Goal: Check status

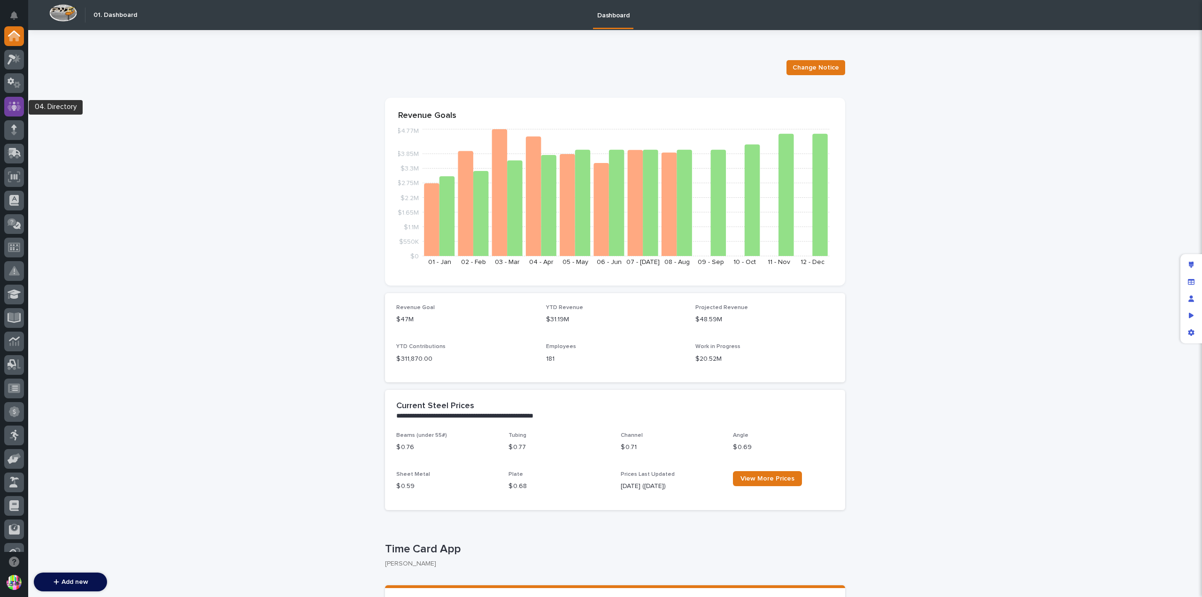
click at [21, 105] on div at bounding box center [14, 107] width 20 height 20
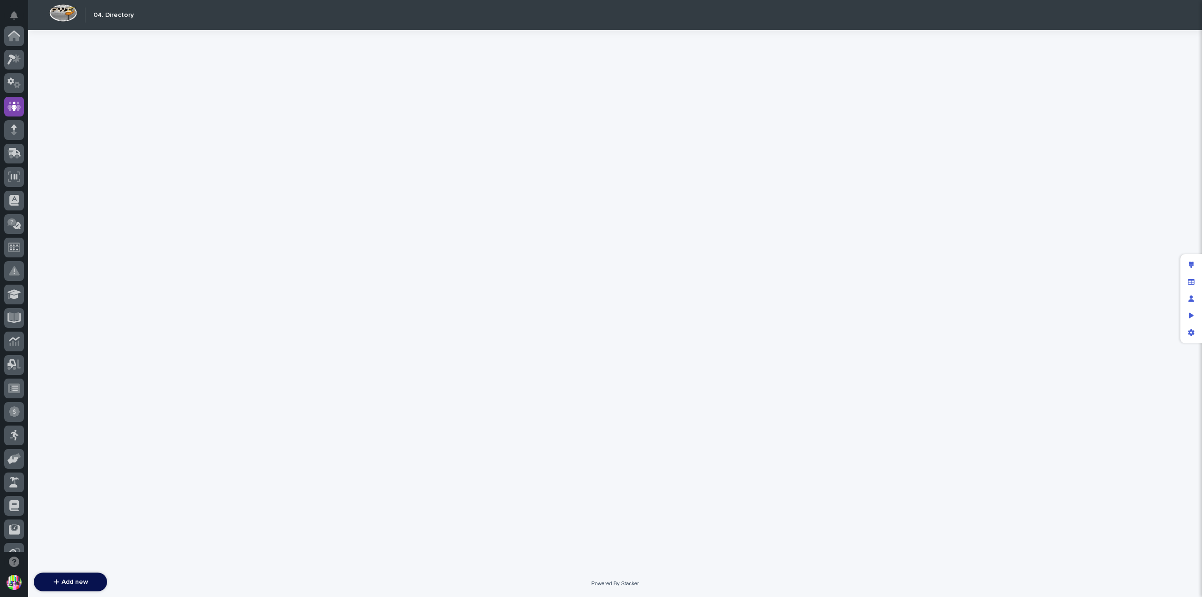
scroll to position [70, 0]
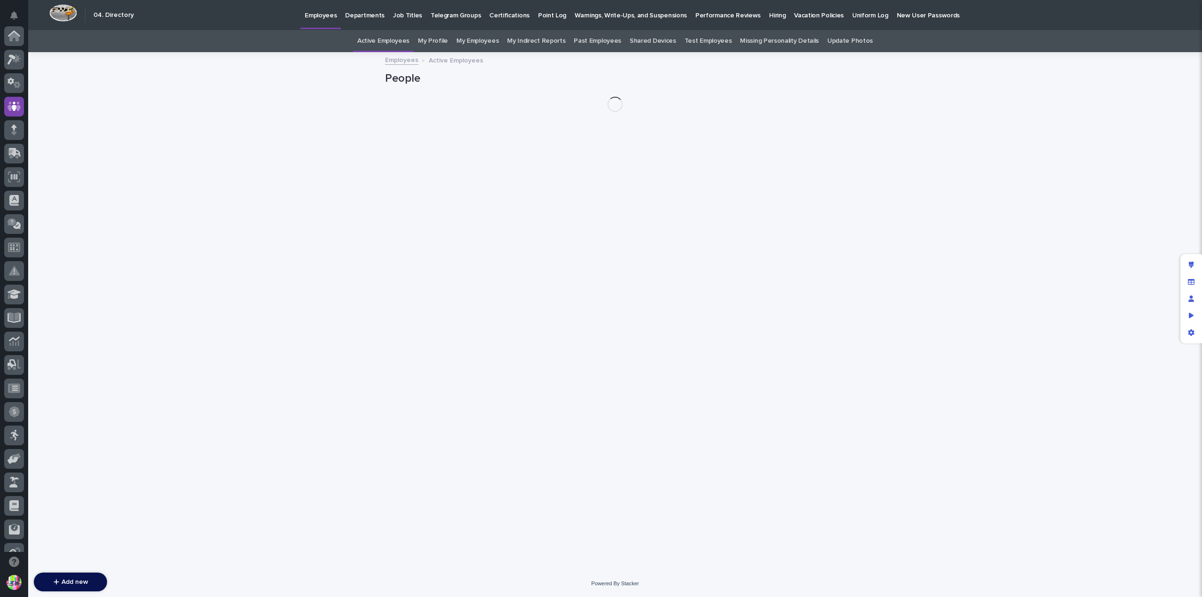
scroll to position [70, 0]
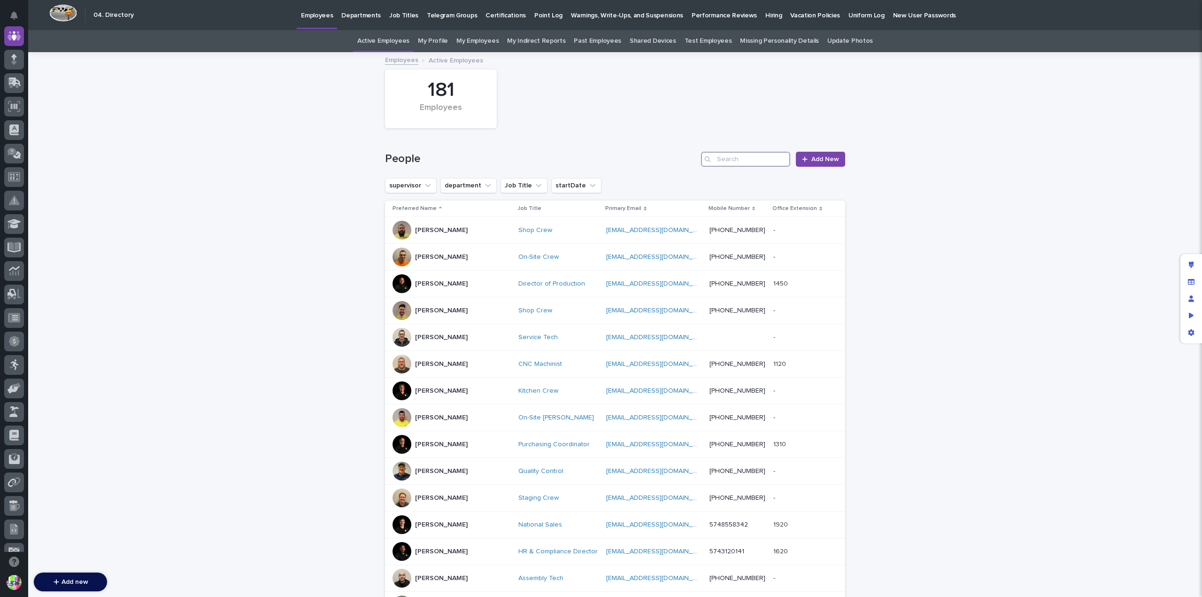
click at [731, 156] on input "Search" at bounding box center [745, 159] width 89 height 15
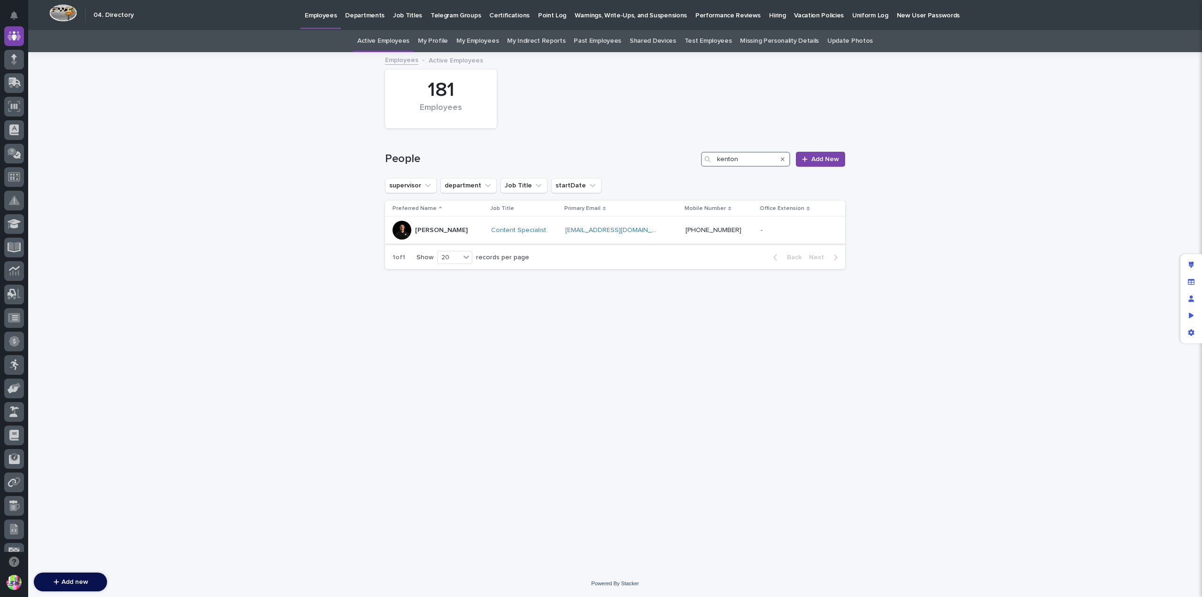
type input "kenton"
click at [438, 229] on p "Kenton Weaver" at bounding box center [441, 230] width 53 height 8
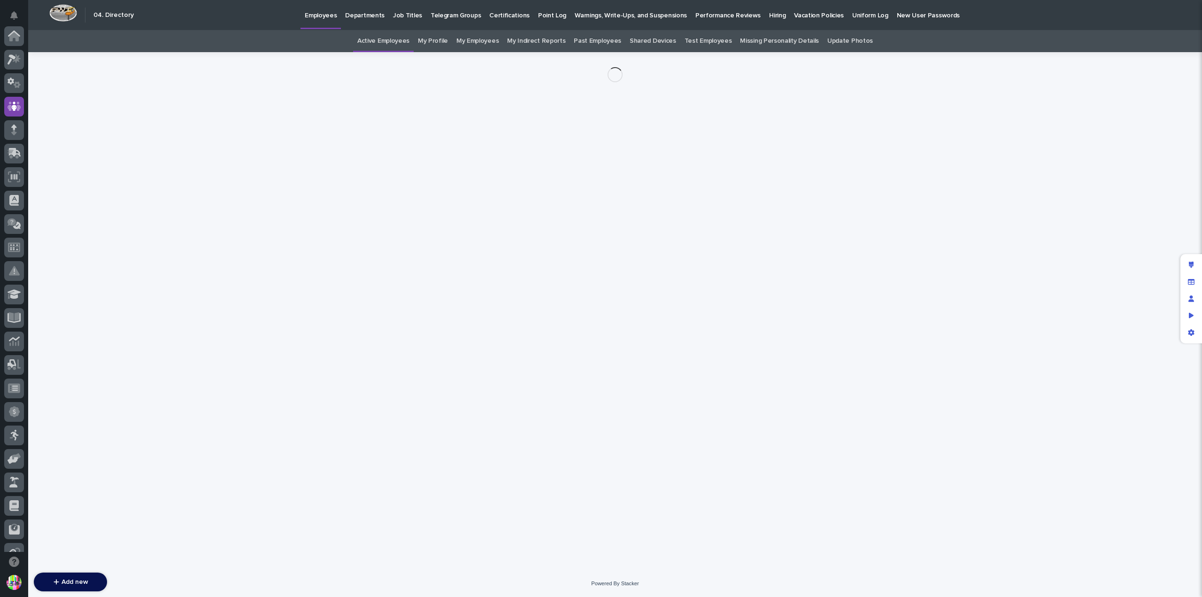
scroll to position [70, 0]
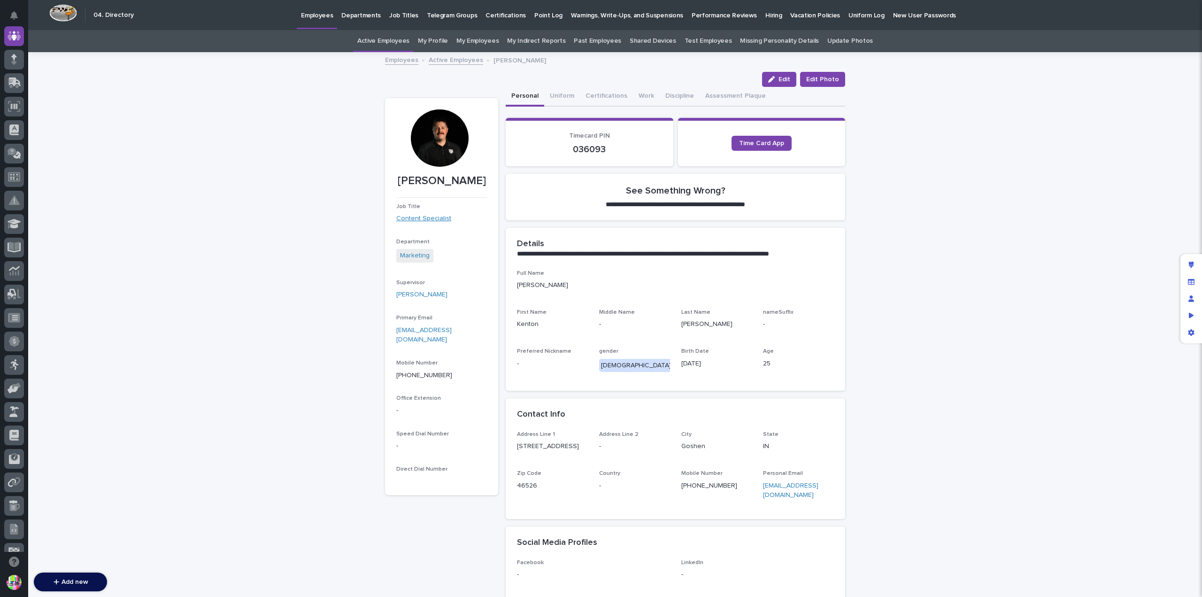
click at [432, 217] on link "Content Specialist" at bounding box center [423, 219] width 55 height 10
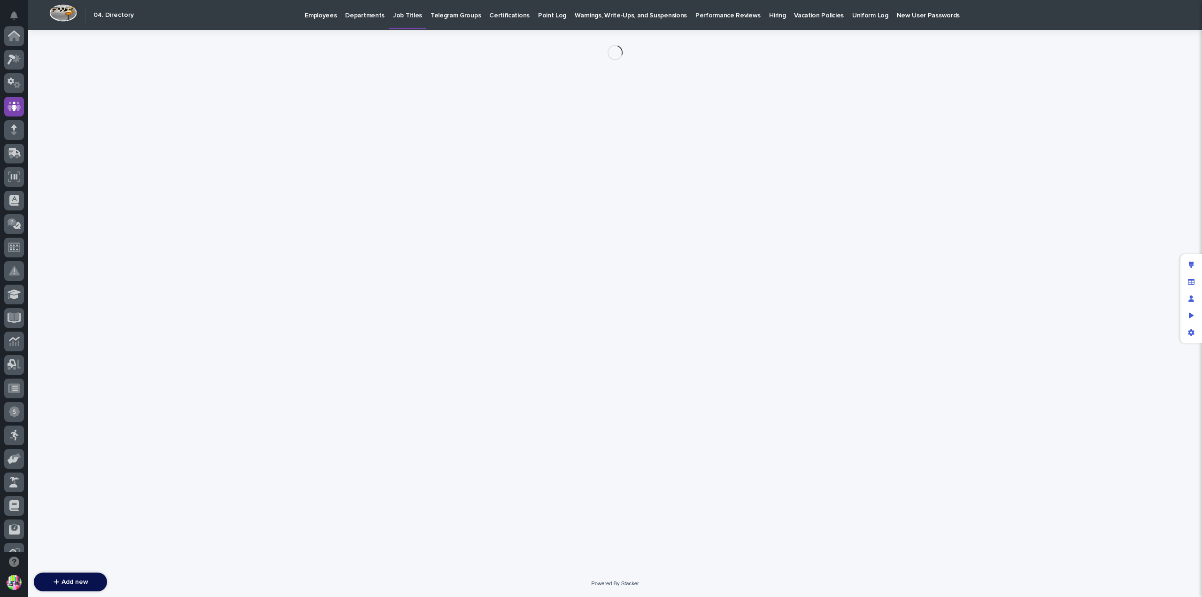
scroll to position [70, 0]
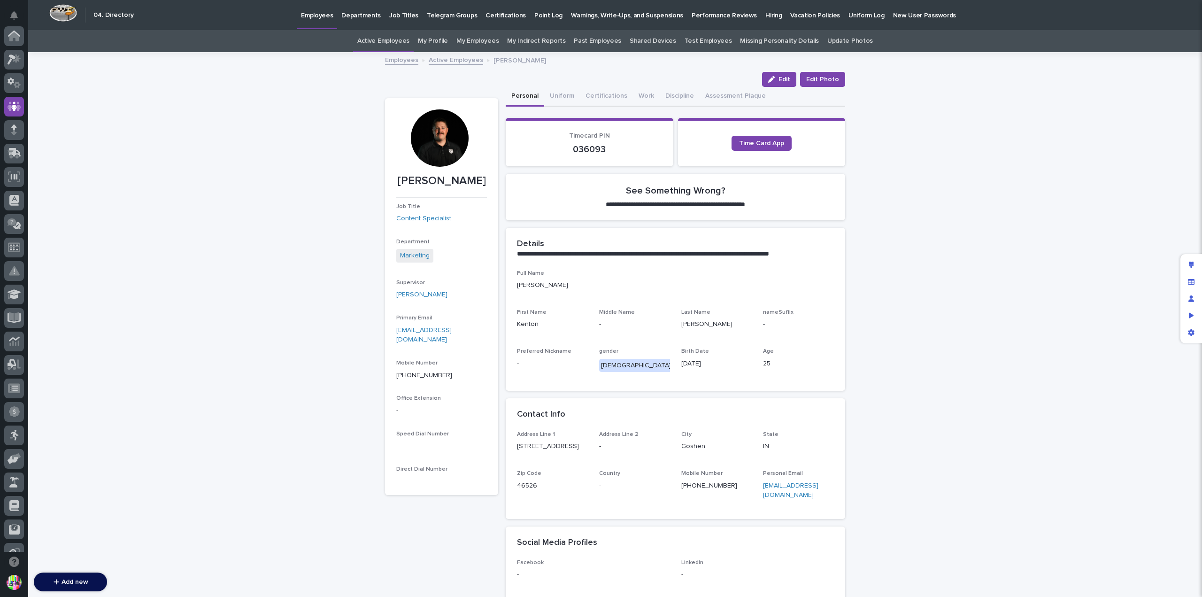
scroll to position [70, 0]
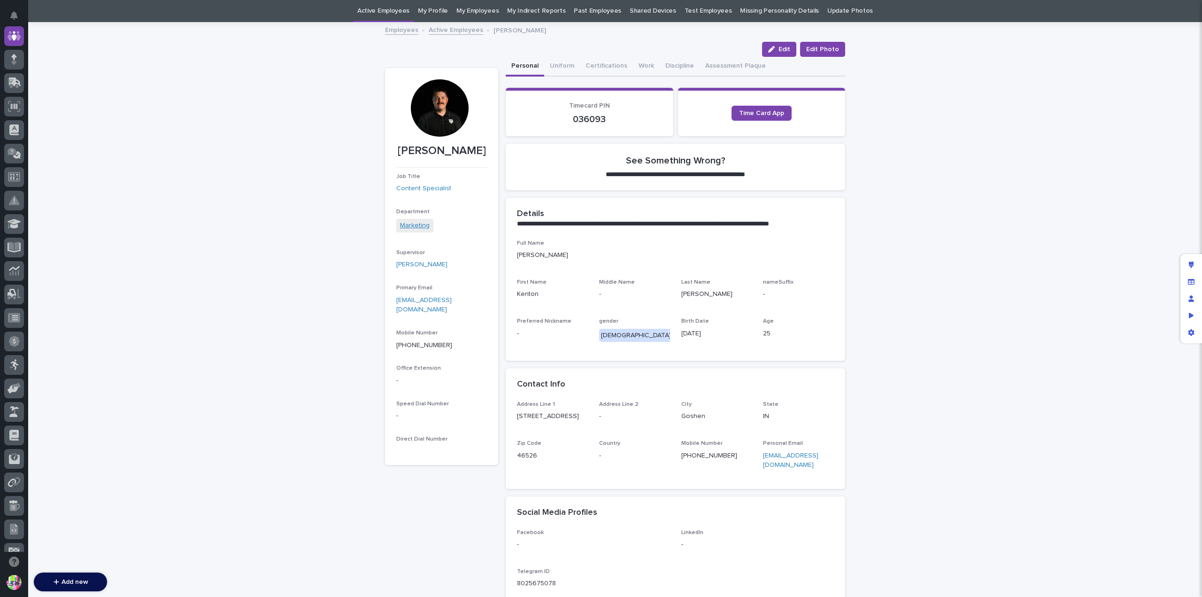
click at [418, 224] on link "Marketing" at bounding box center [415, 226] width 30 height 10
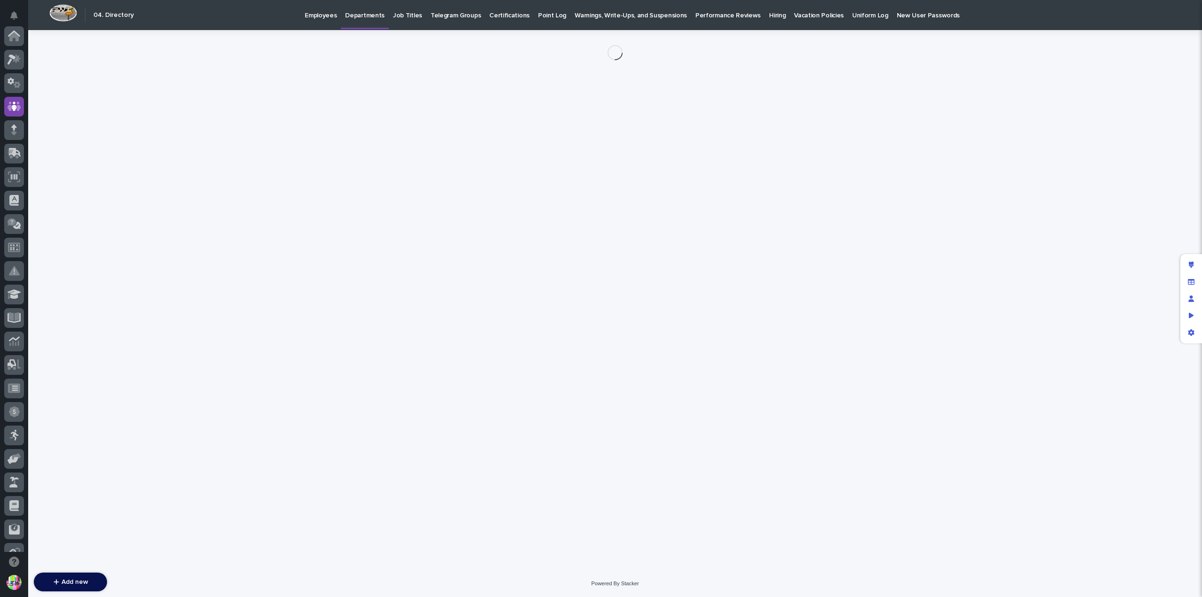
scroll to position [70, 0]
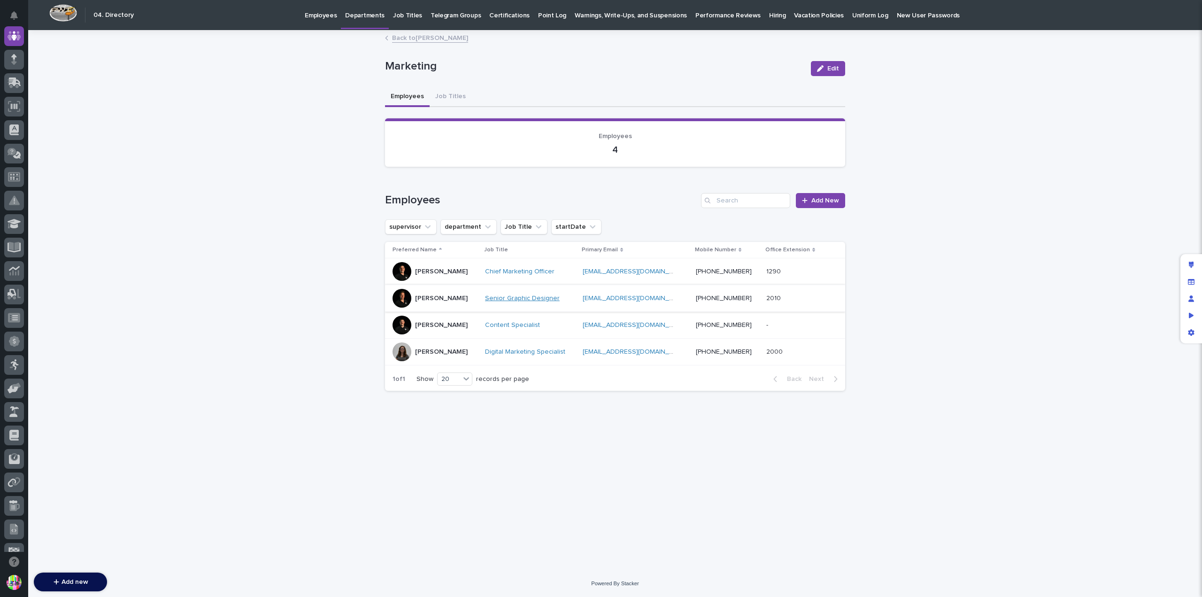
click at [522, 296] on link "Senior Graphic Designer" at bounding box center [522, 298] width 75 height 8
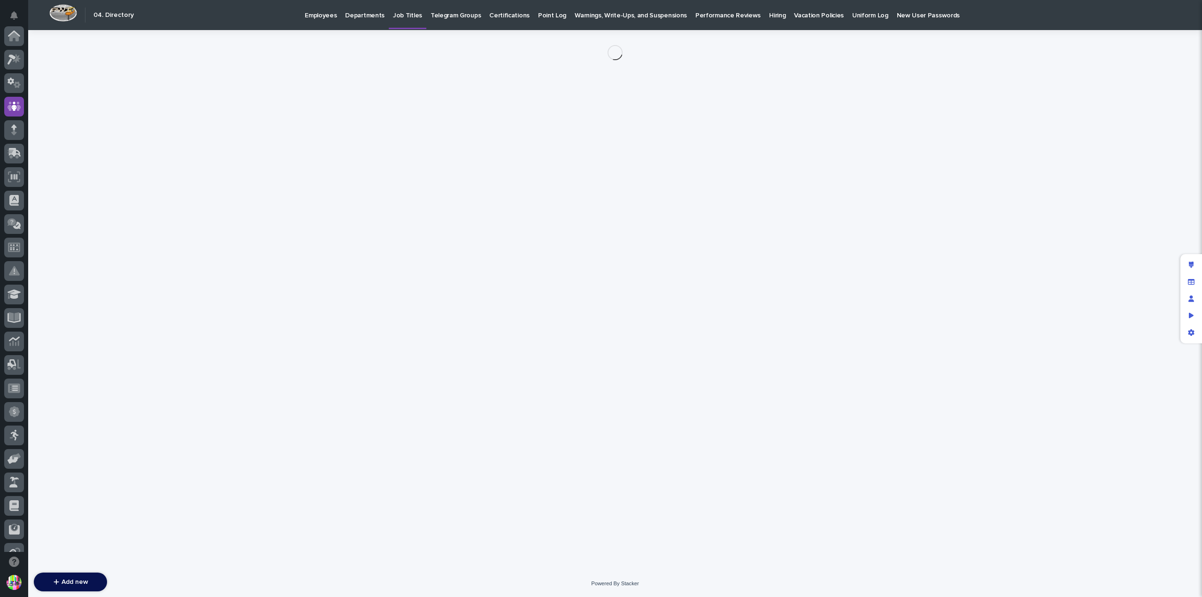
scroll to position [70, 0]
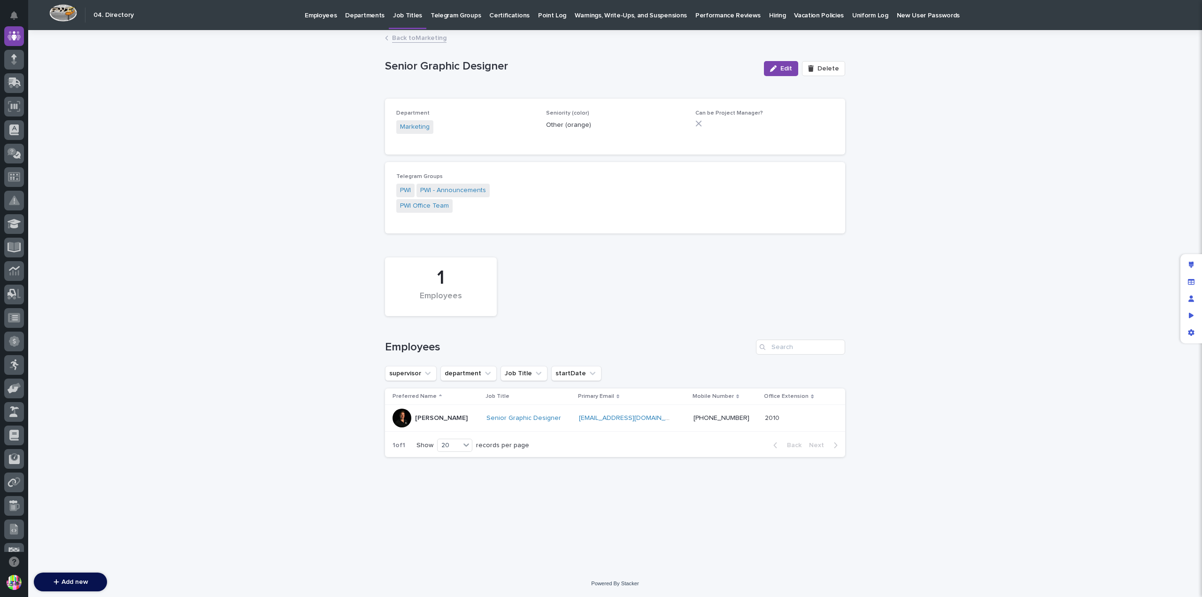
click at [448, 412] on div "Jonathan Swihart" at bounding box center [441, 417] width 53 height 15
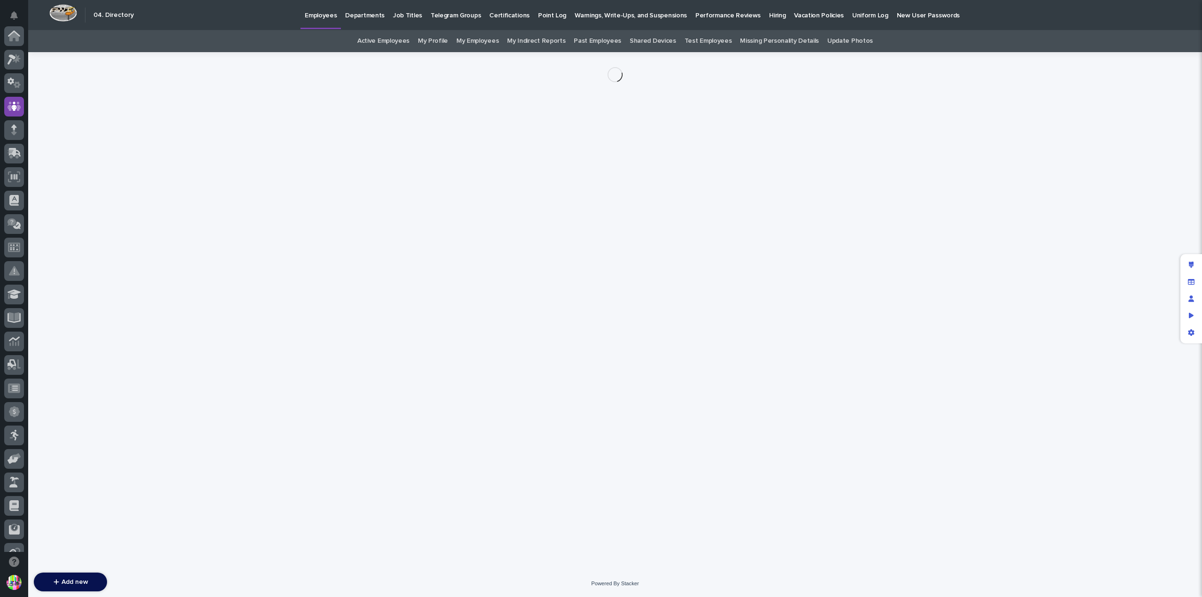
scroll to position [70, 0]
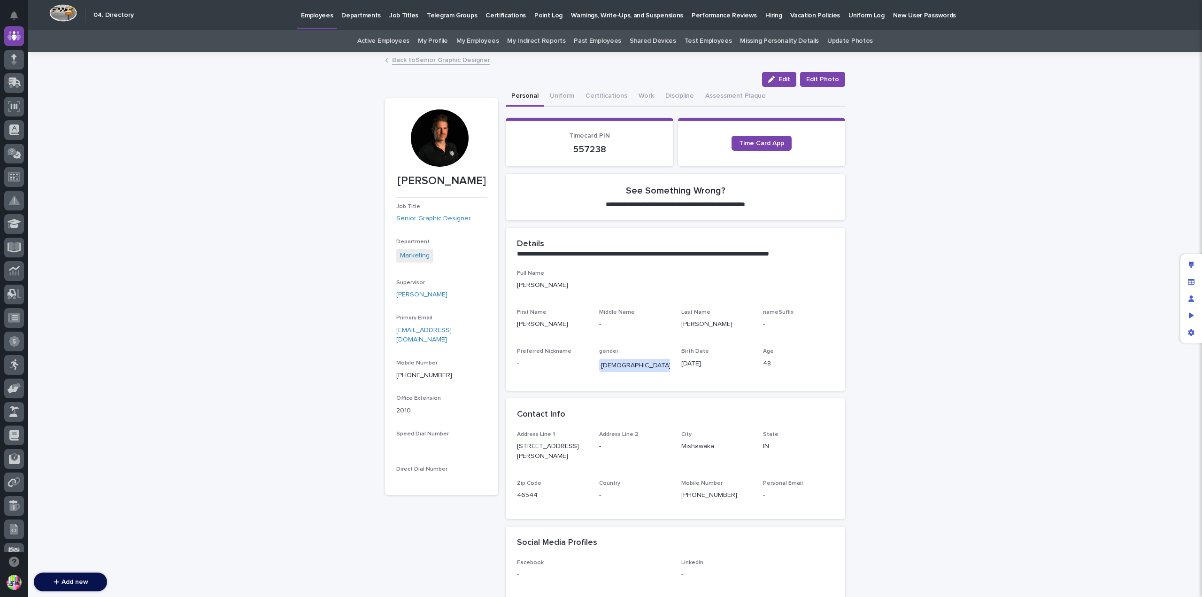
click at [439, 139] on div at bounding box center [439, 137] width 57 height 57
drag, startPoint x: 445, startPoint y: 142, endPoint x: 810, endPoint y: 75, distance: 370.9
click at [810, 75] on span "Edit Photo" at bounding box center [822, 79] width 33 height 9
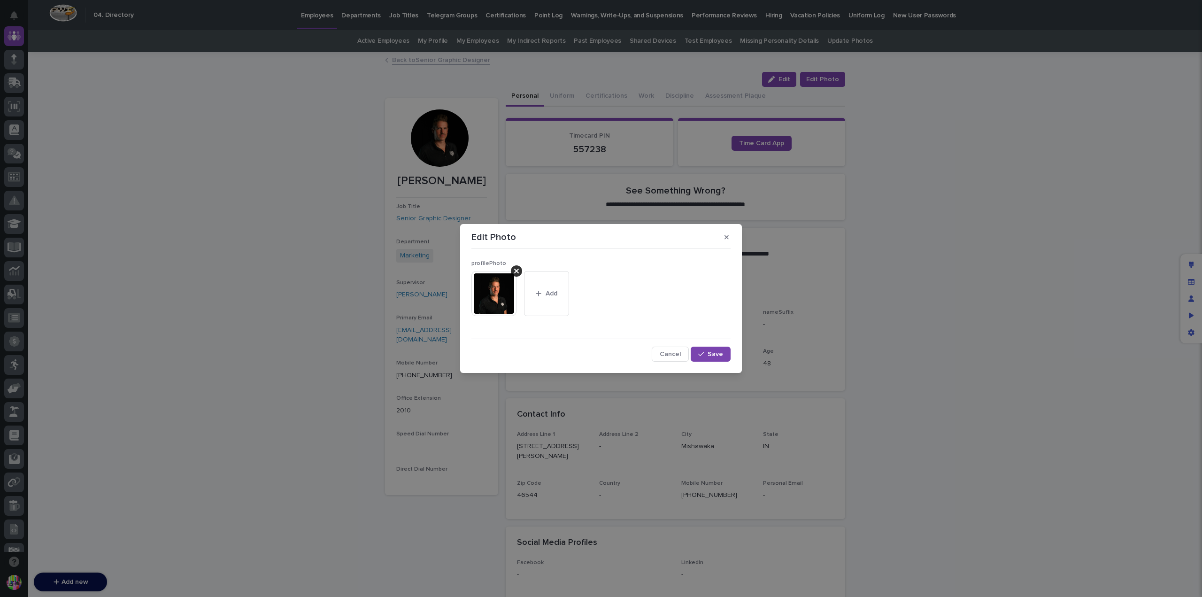
click at [503, 290] on img at bounding box center [493, 293] width 45 height 45
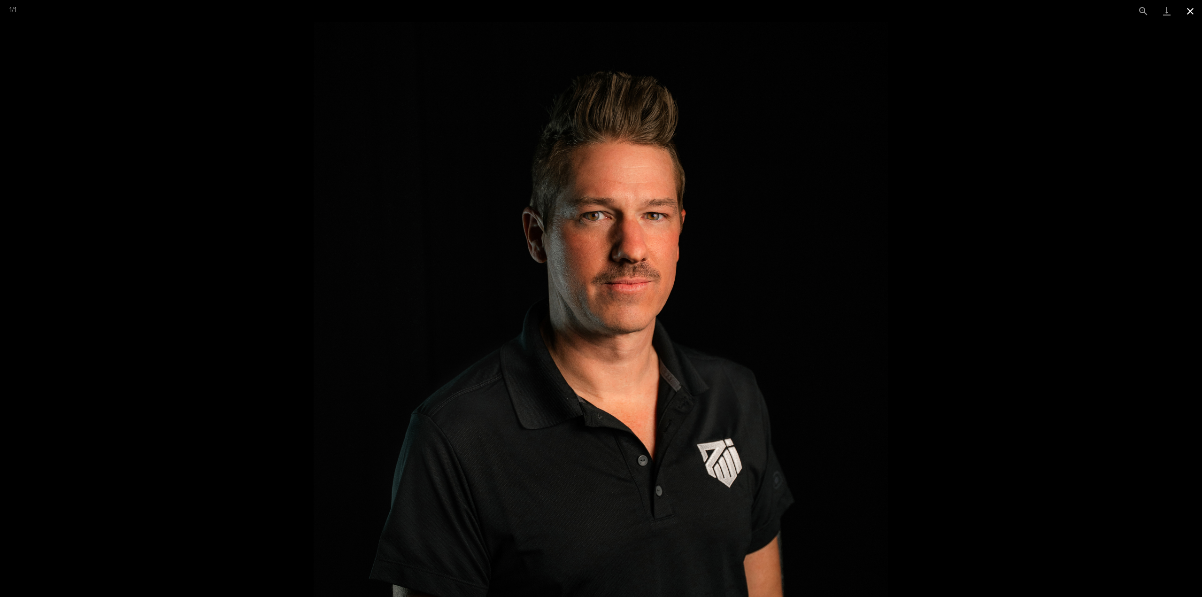
click at [1187, 12] on button "Close gallery" at bounding box center [1189, 11] width 23 height 22
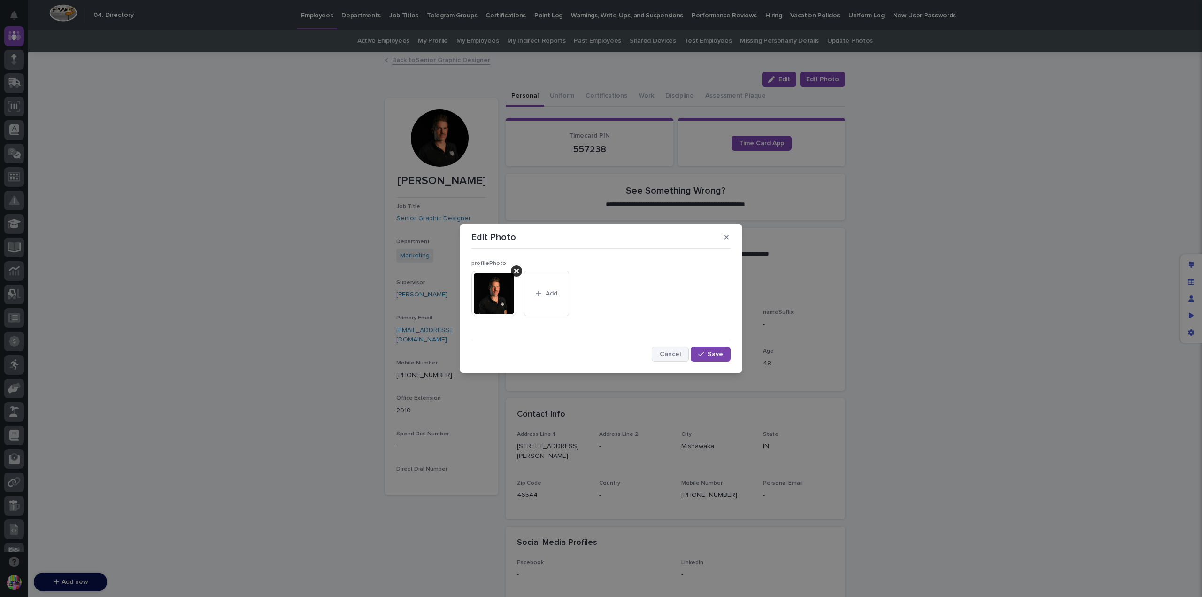
click at [672, 352] on span "Cancel" at bounding box center [670, 354] width 21 height 7
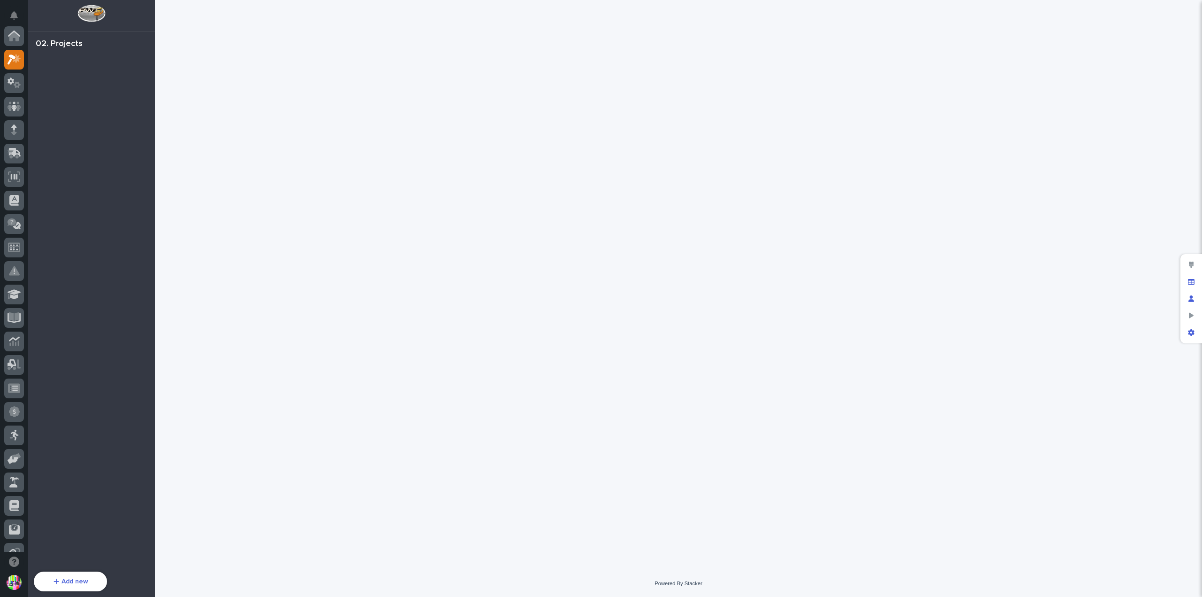
scroll to position [23, 0]
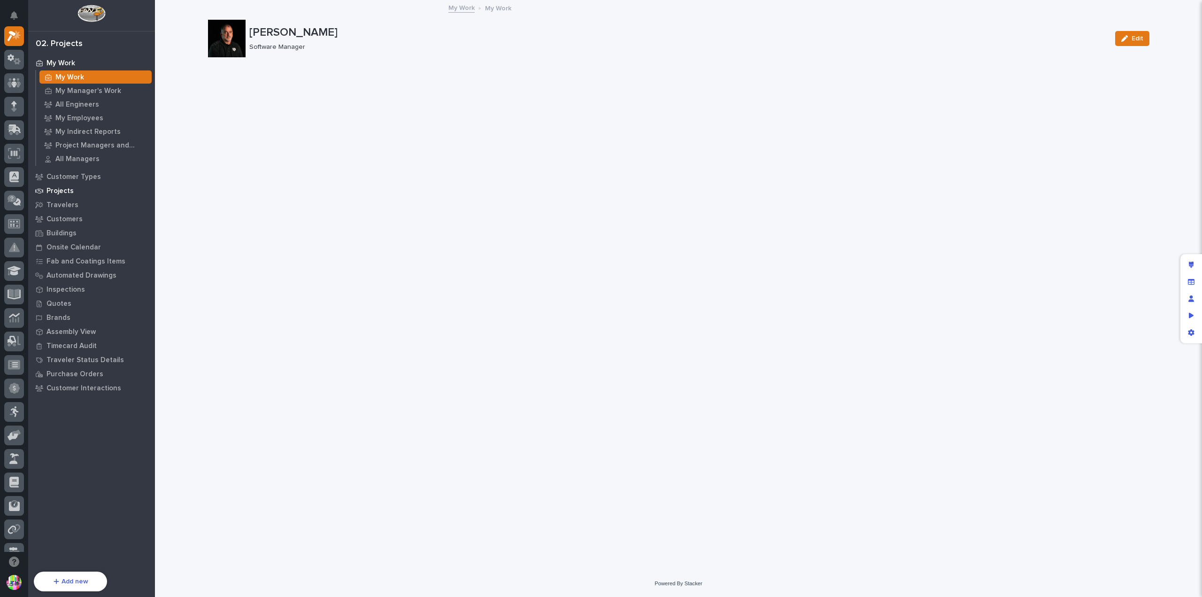
click at [72, 195] on div "Projects" at bounding box center [92, 190] width 122 height 13
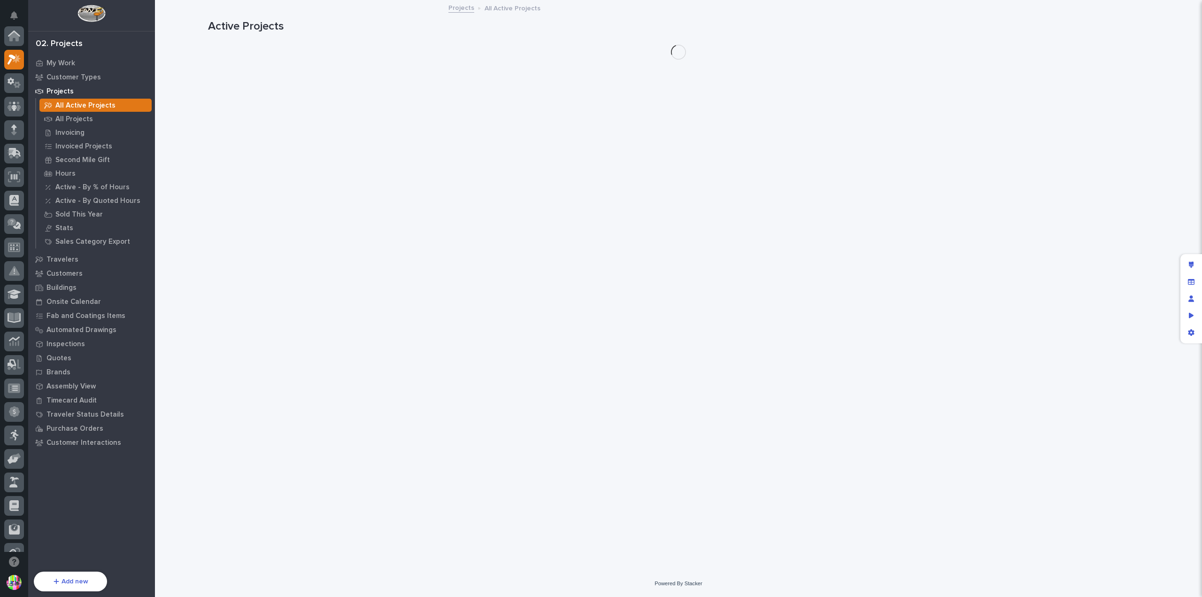
scroll to position [23, 0]
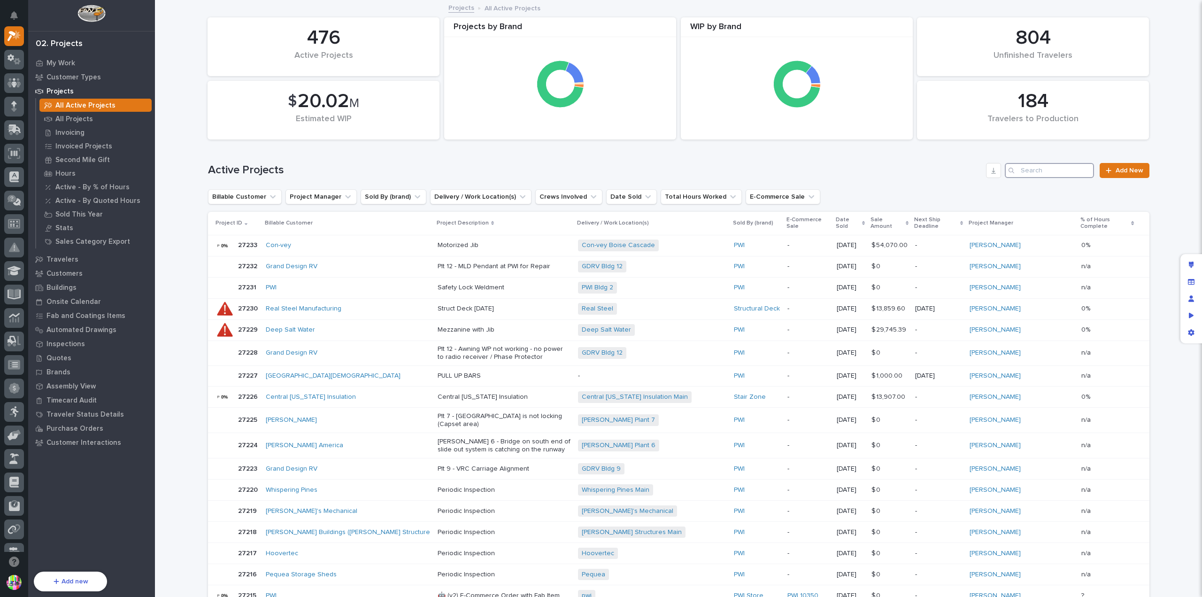
click at [1026, 168] on input "Search" at bounding box center [1049, 170] width 89 height 15
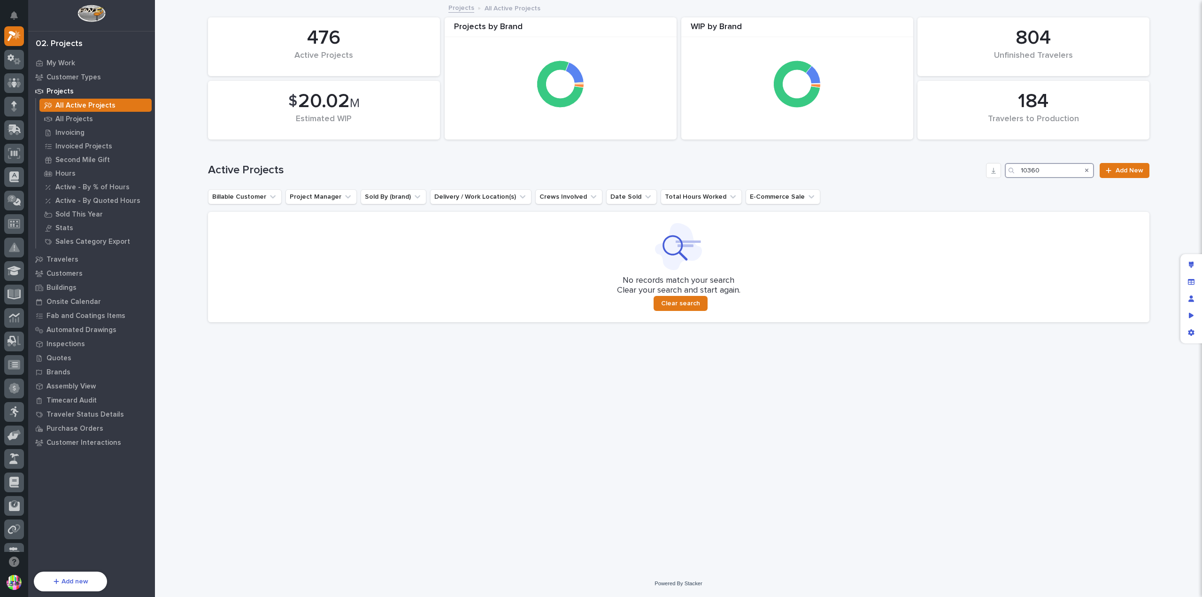
type input "10360"
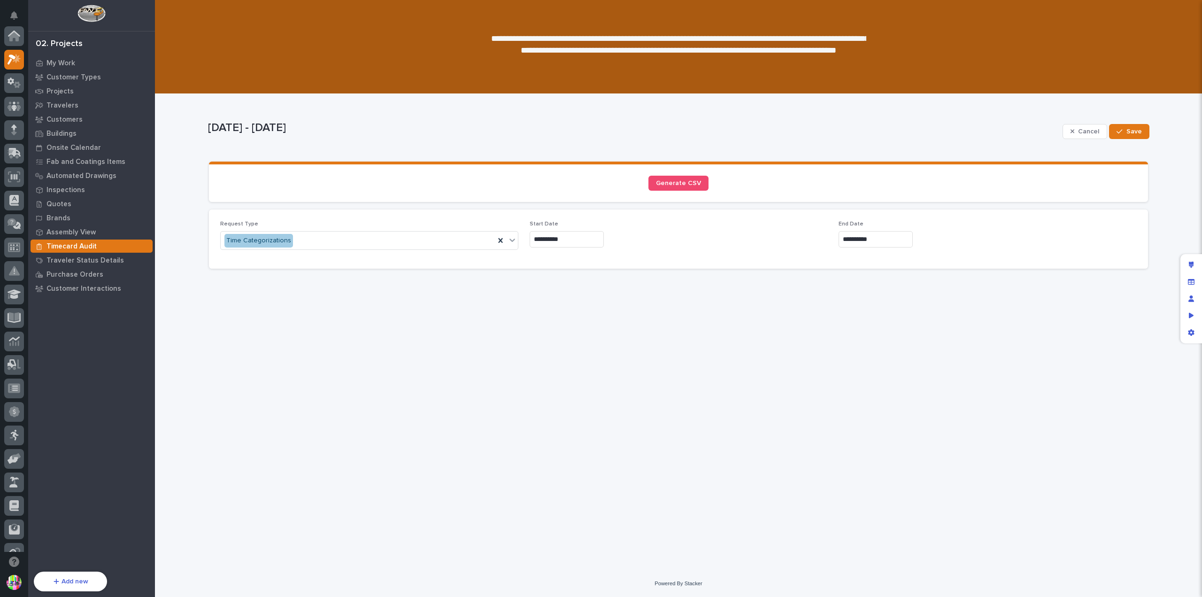
scroll to position [23, 0]
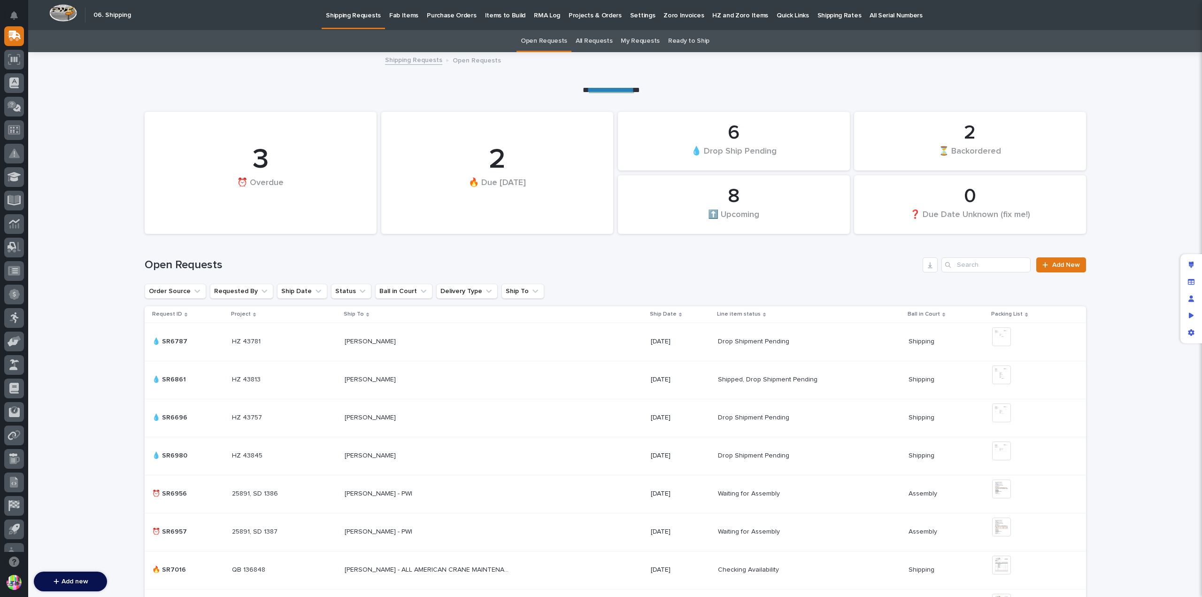
click at [583, 36] on link "All Requests" at bounding box center [594, 41] width 37 height 22
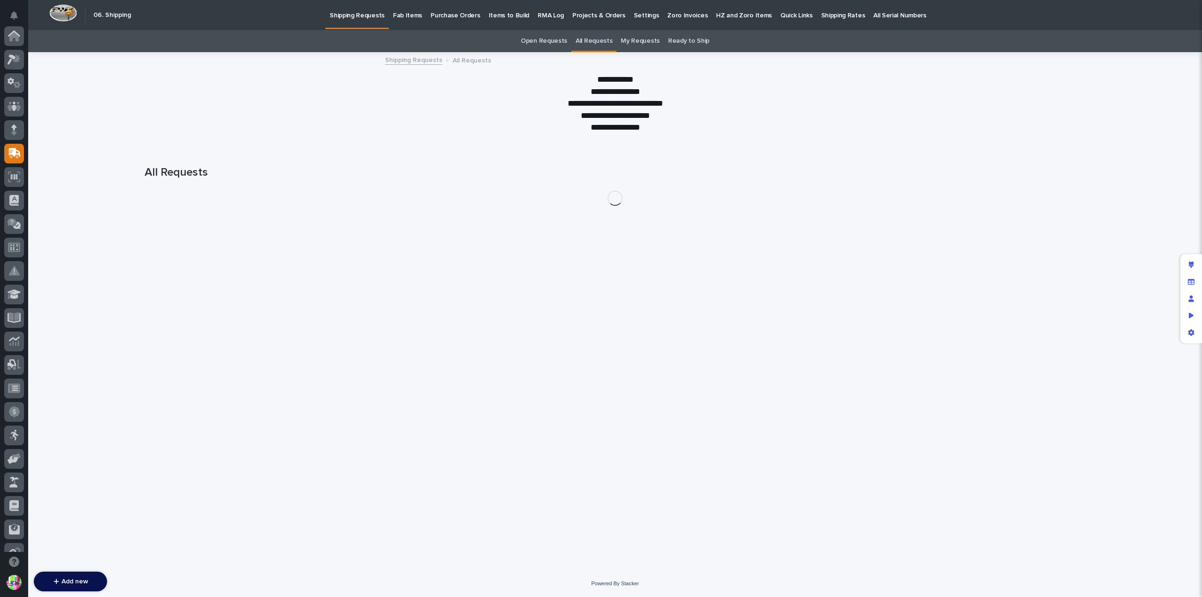
scroll to position [117, 0]
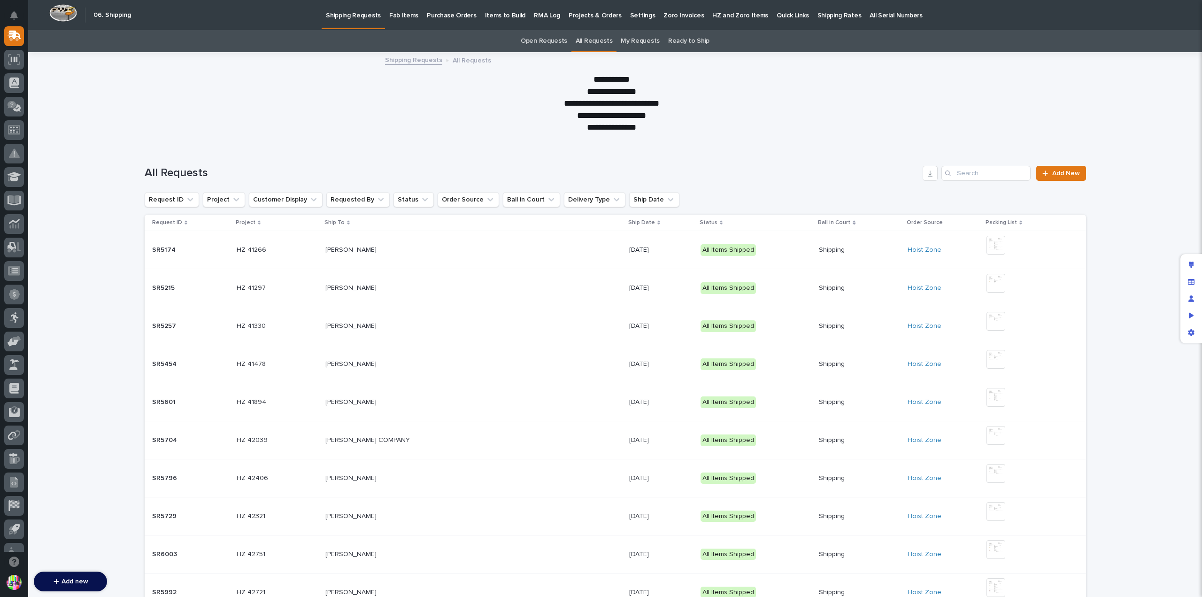
click at [630, 220] on p "Ship Date" at bounding box center [641, 222] width 27 height 10
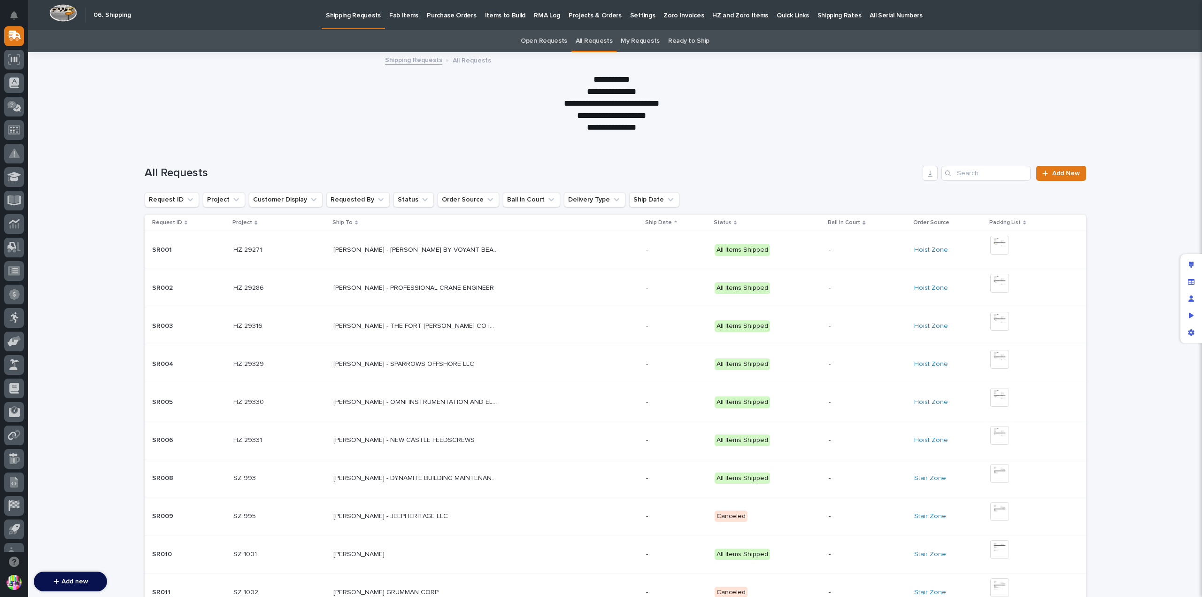
click at [656, 220] on p "Ship Date" at bounding box center [658, 222] width 27 height 10
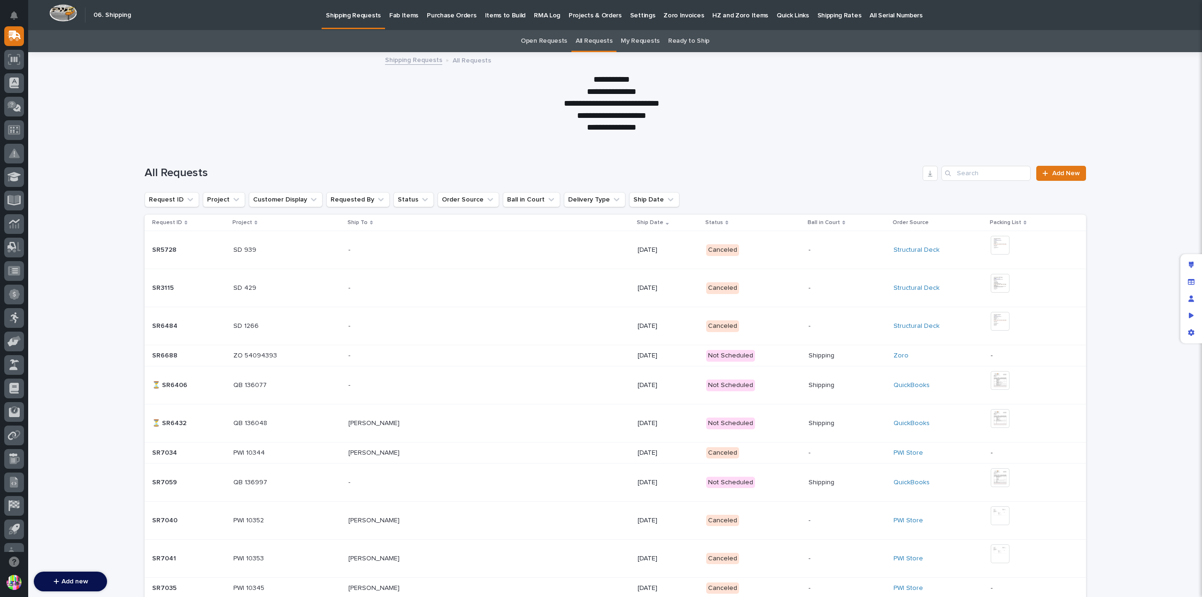
click at [253, 351] on p "ZO 54094393" at bounding box center [256, 355] width 46 height 10
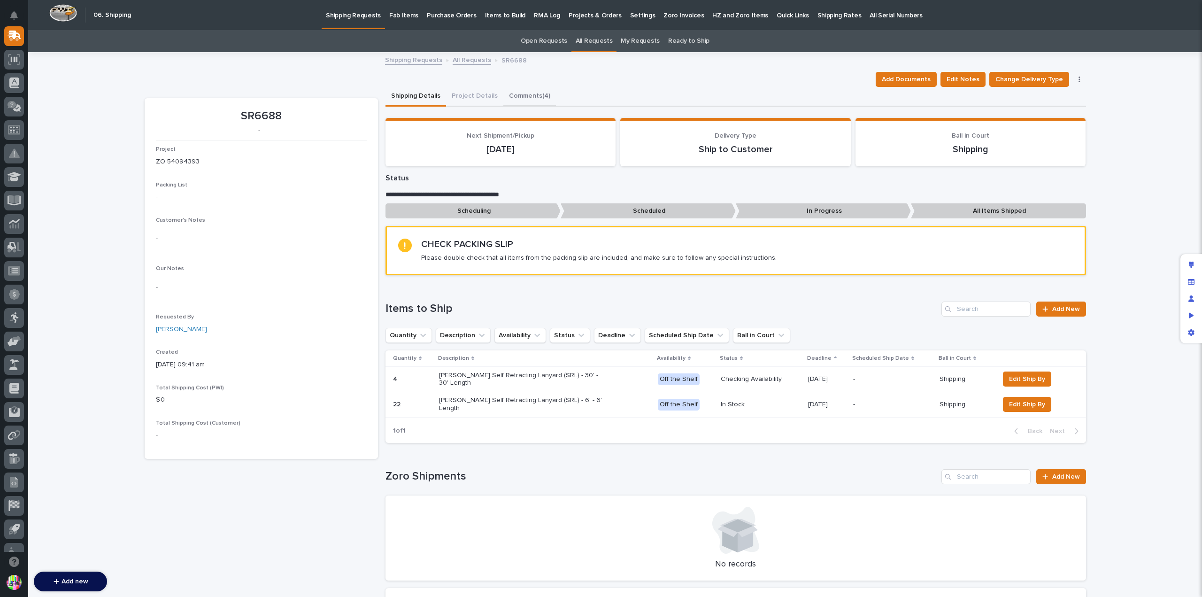
click at [523, 97] on button "Comments (4)" at bounding box center [529, 97] width 53 height 20
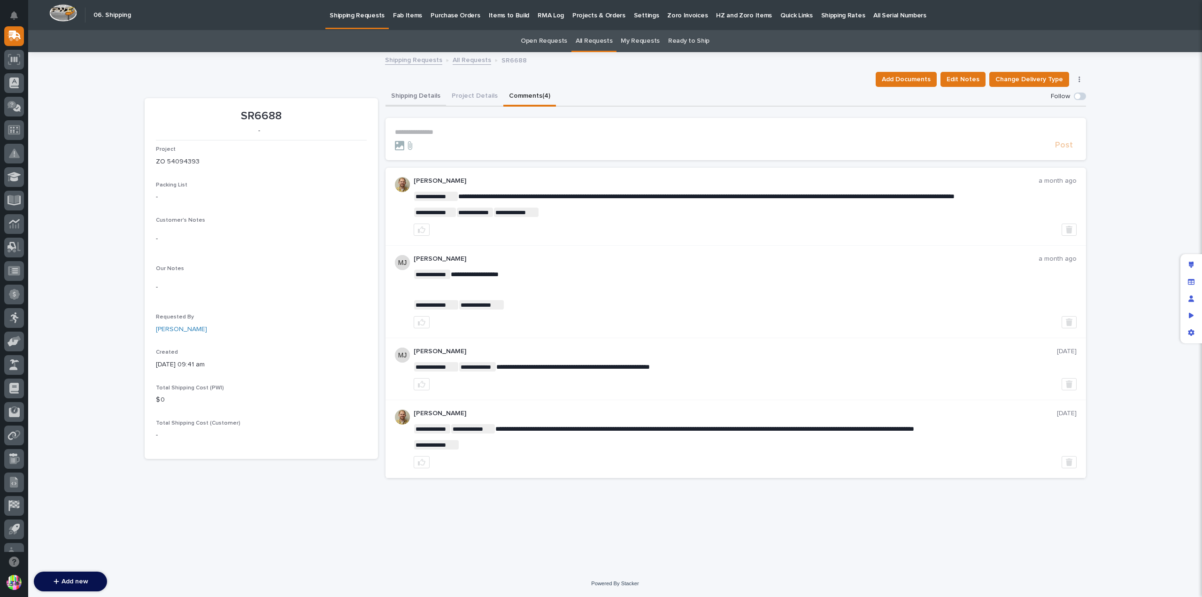
click at [423, 95] on button "Shipping Details" at bounding box center [415, 97] width 61 height 20
